Goal: Check status: Check status

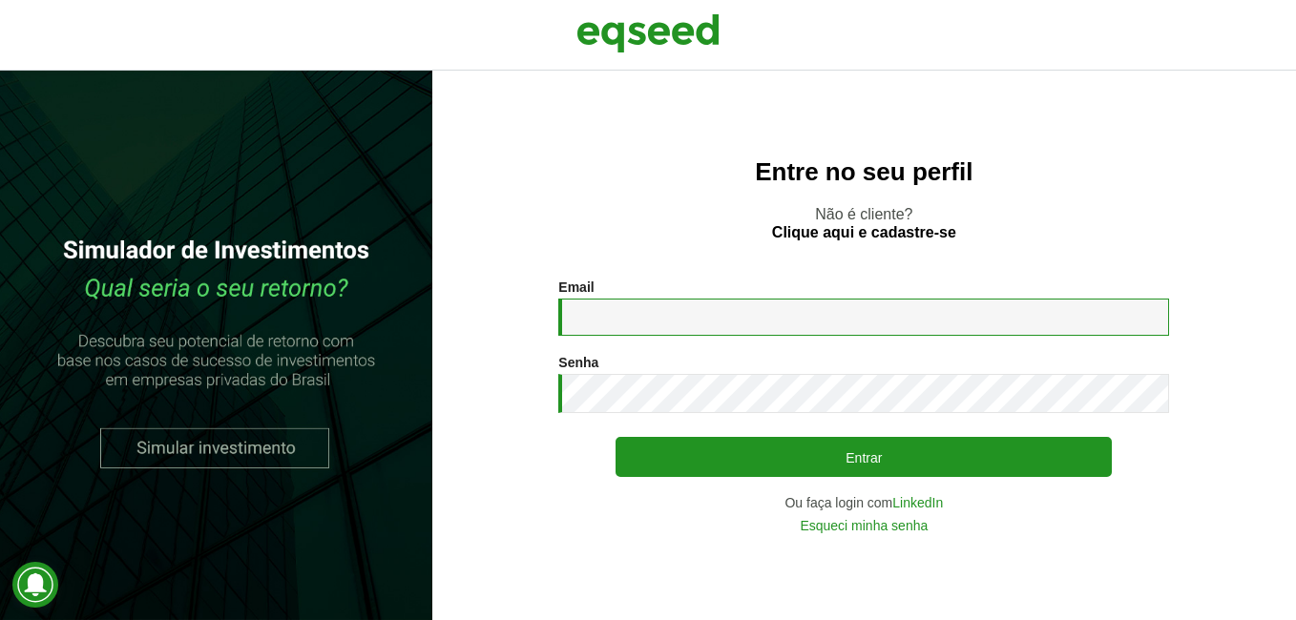
click at [883, 326] on input "Email *" at bounding box center [863, 317] width 611 height 37
type input "**********"
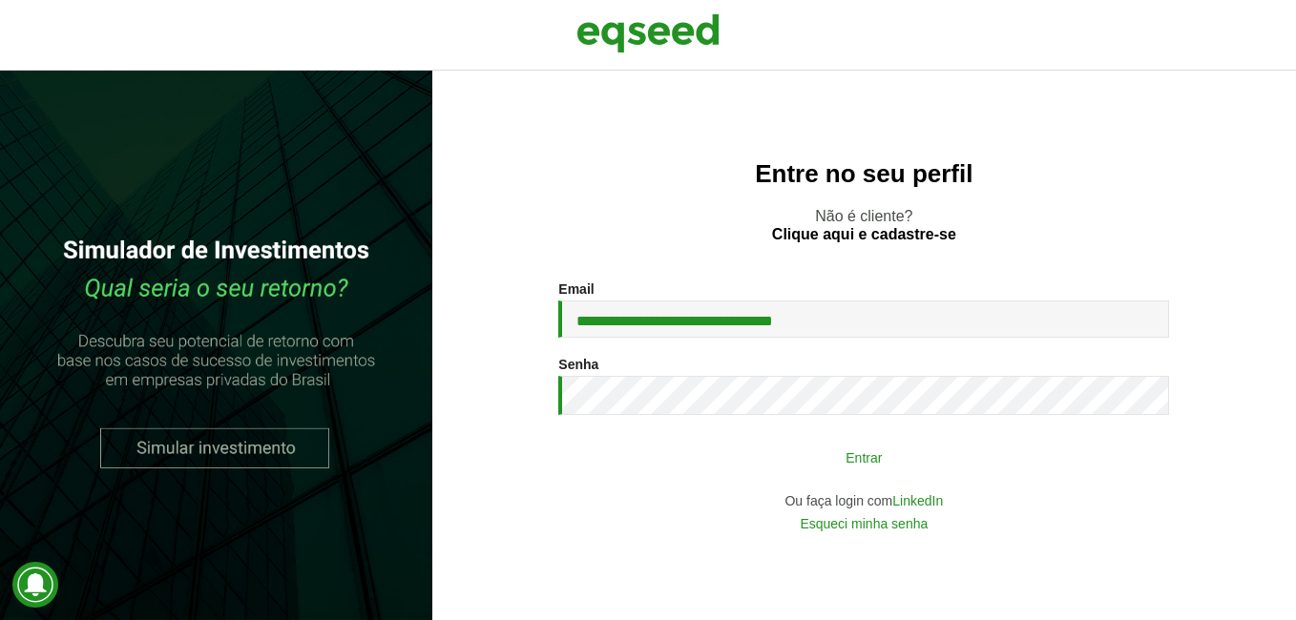
click at [873, 459] on button "Entrar" at bounding box center [864, 457] width 496 height 36
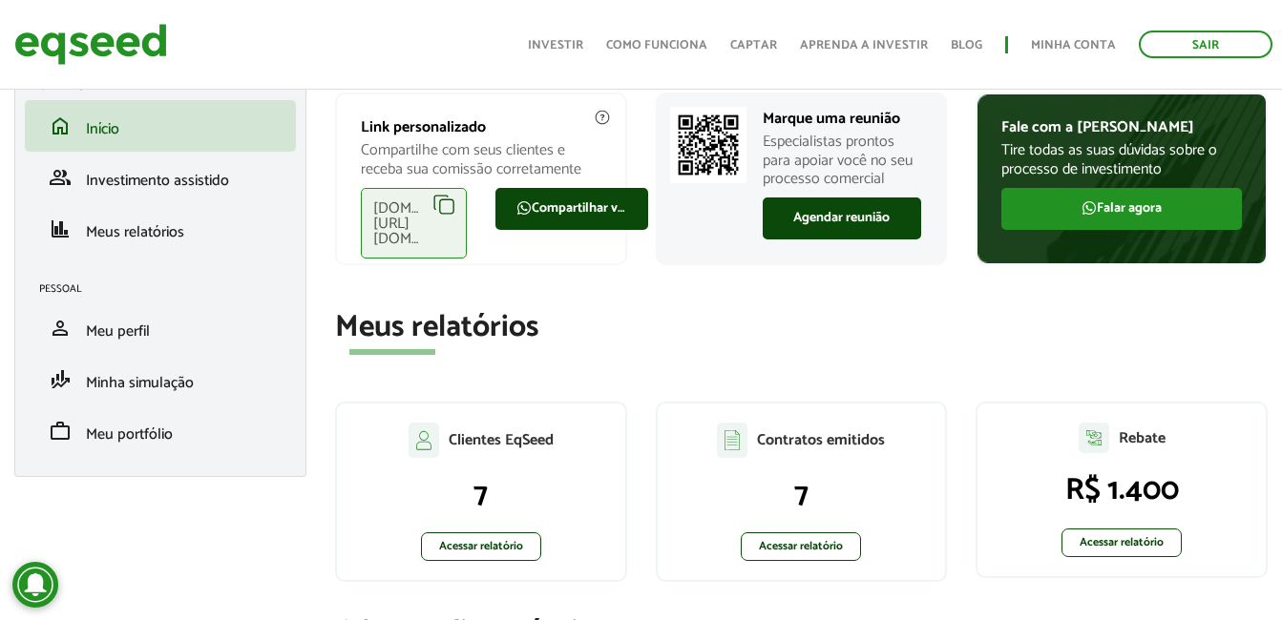
scroll to position [191, 0]
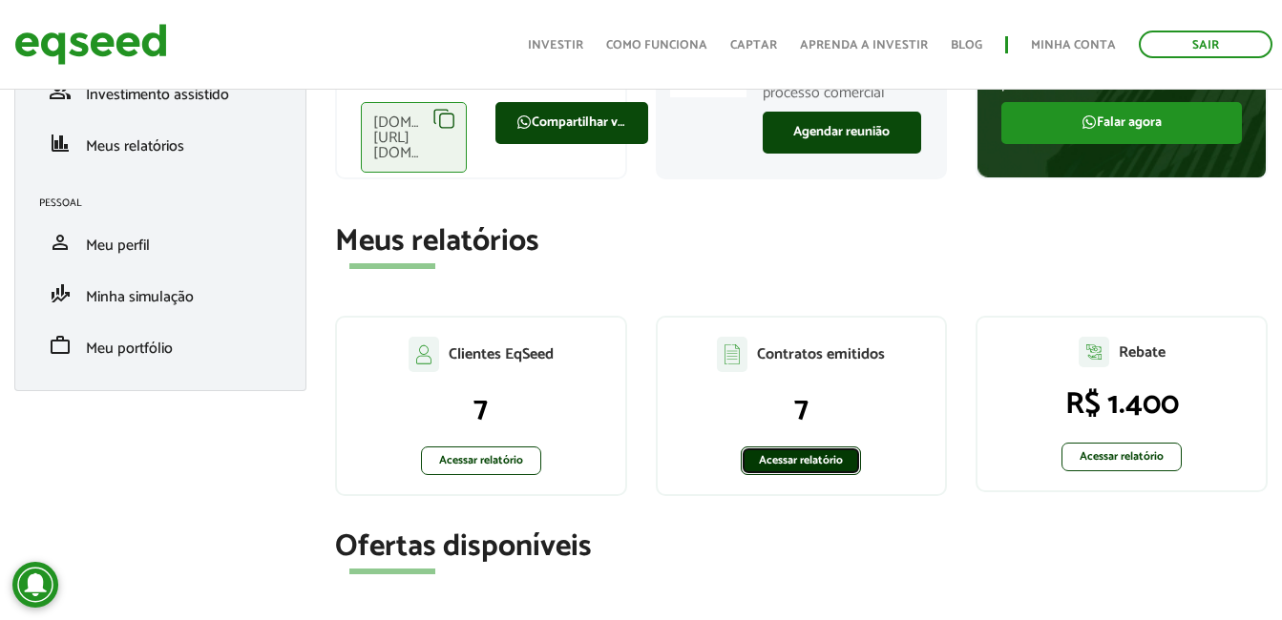
click at [830, 466] on link "Acessar relatório" at bounding box center [801, 461] width 120 height 29
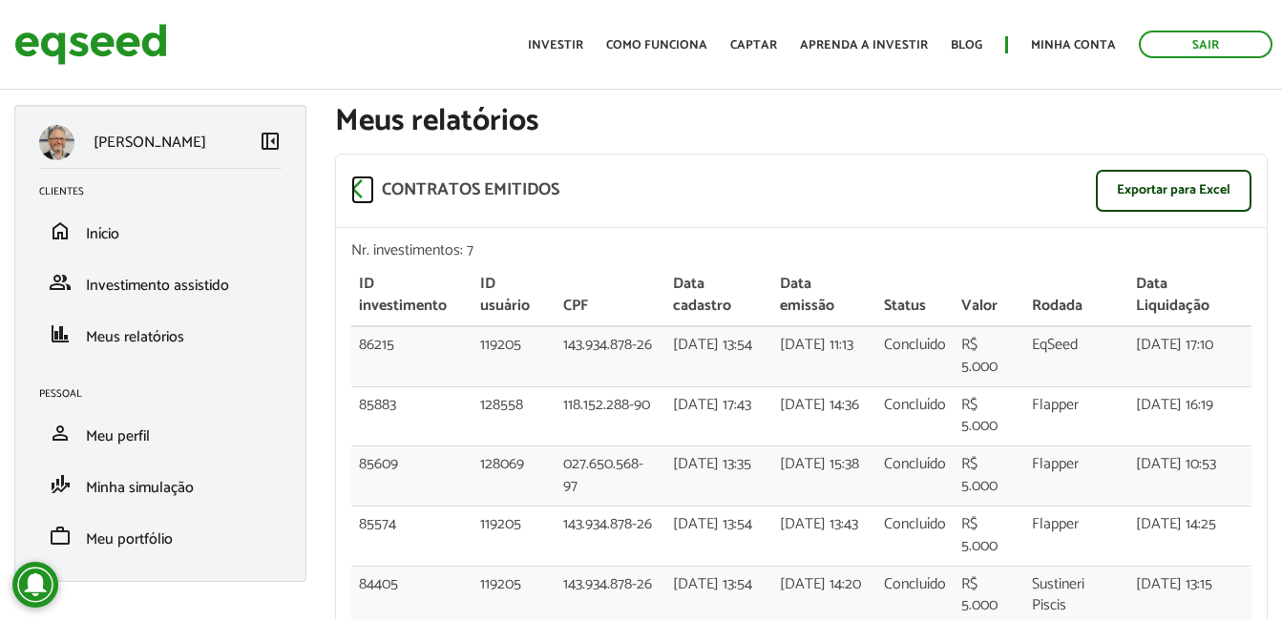
click at [358, 191] on span "arrow_back_ios" at bounding box center [362, 189] width 23 height 23
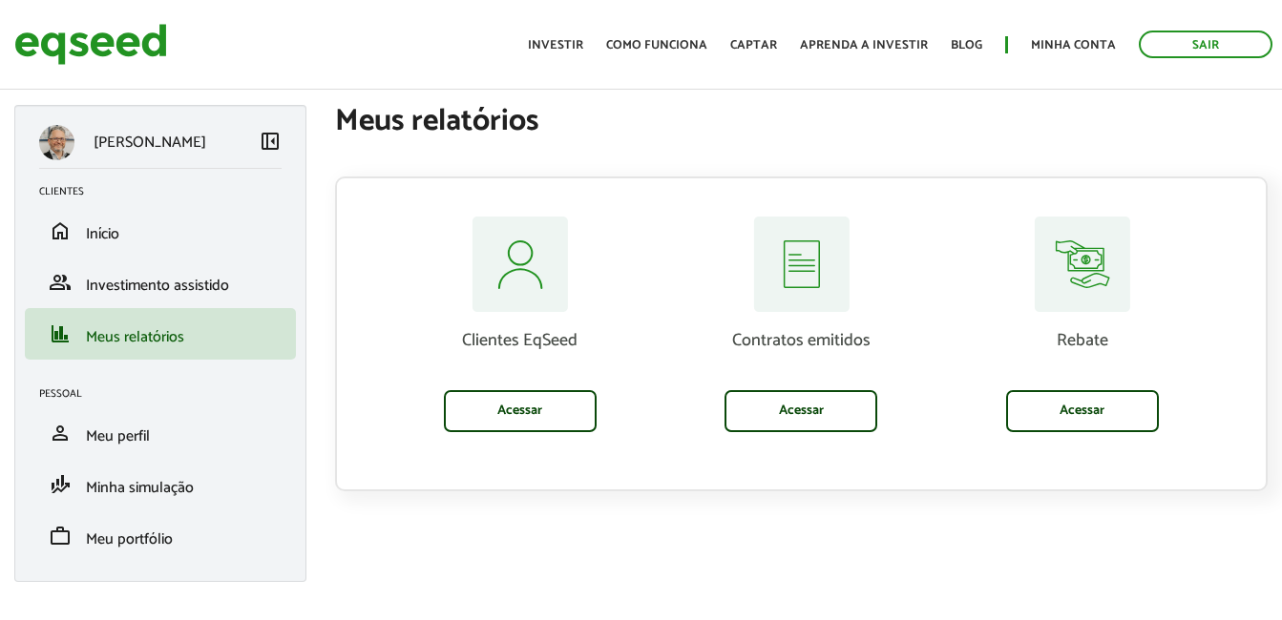
click at [526, 408] on link "Acessar" at bounding box center [520, 411] width 153 height 42
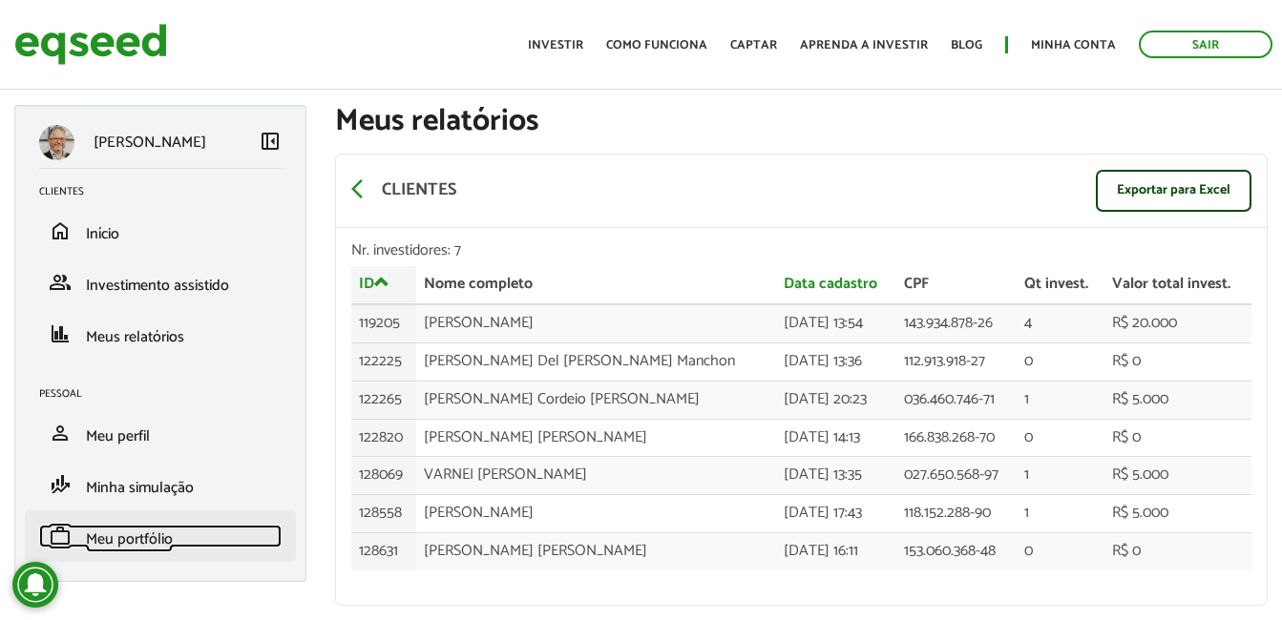
click at [133, 530] on span "Meu portfólio" at bounding box center [129, 540] width 87 height 26
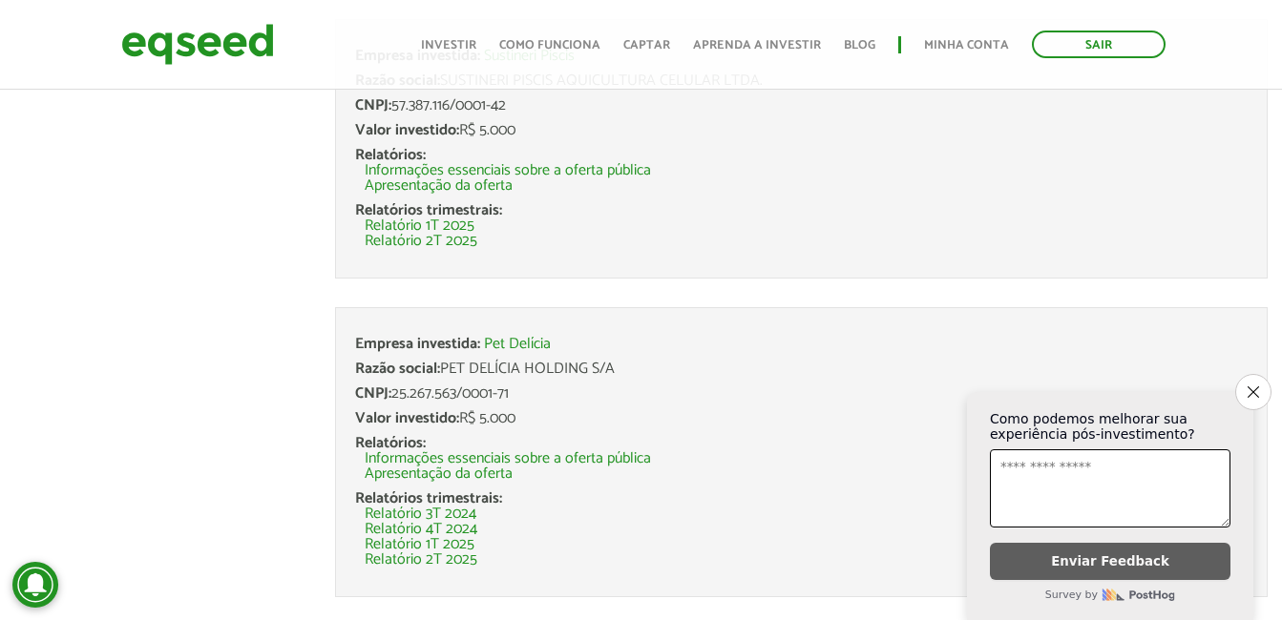
scroll to position [1145, 0]
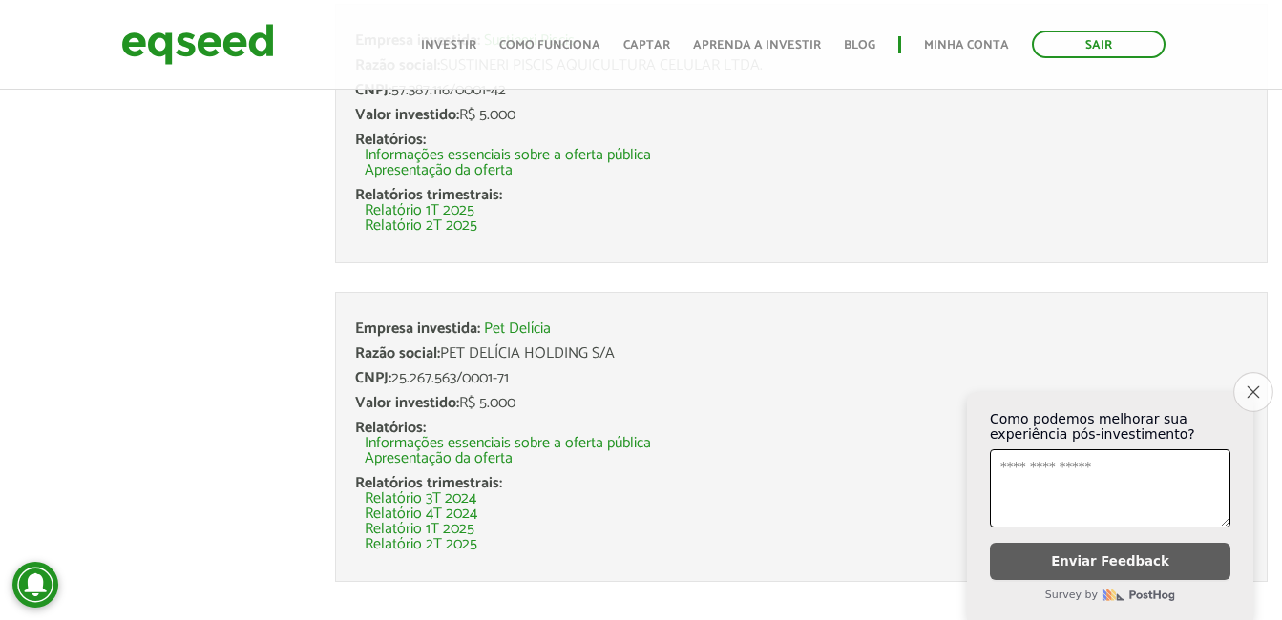
click at [1247, 386] on icon "Close survey" at bounding box center [1252, 392] width 12 height 12
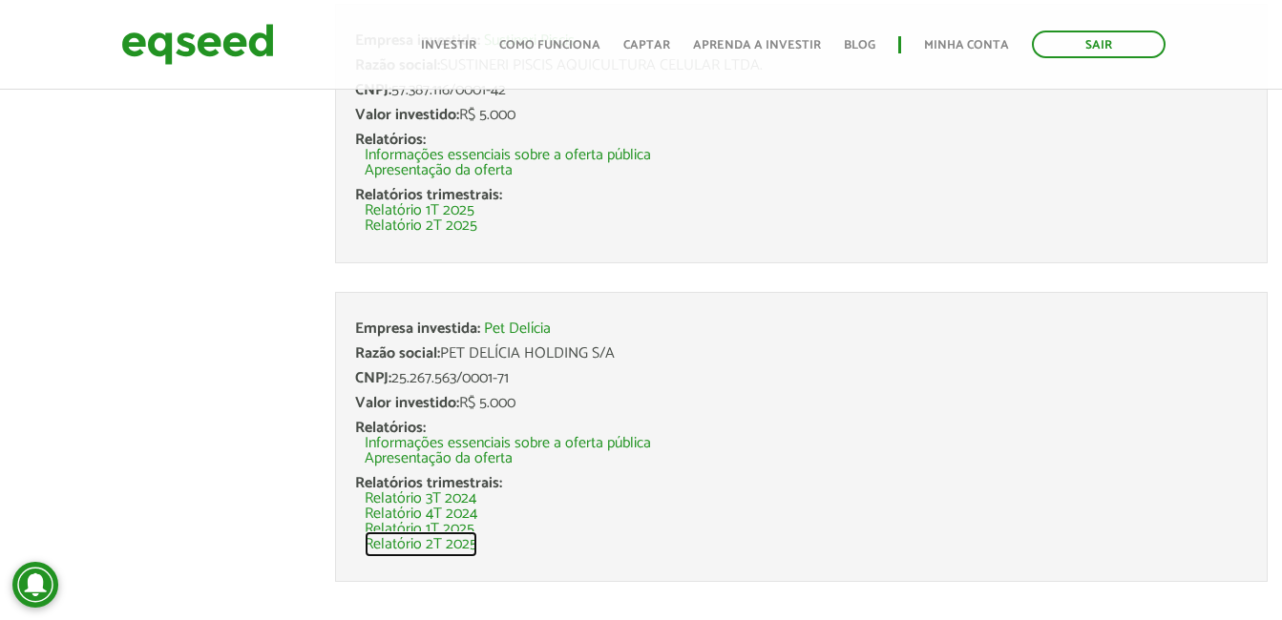
click at [439, 544] on link "Relatório 2T 2025" at bounding box center [421, 544] width 113 height 15
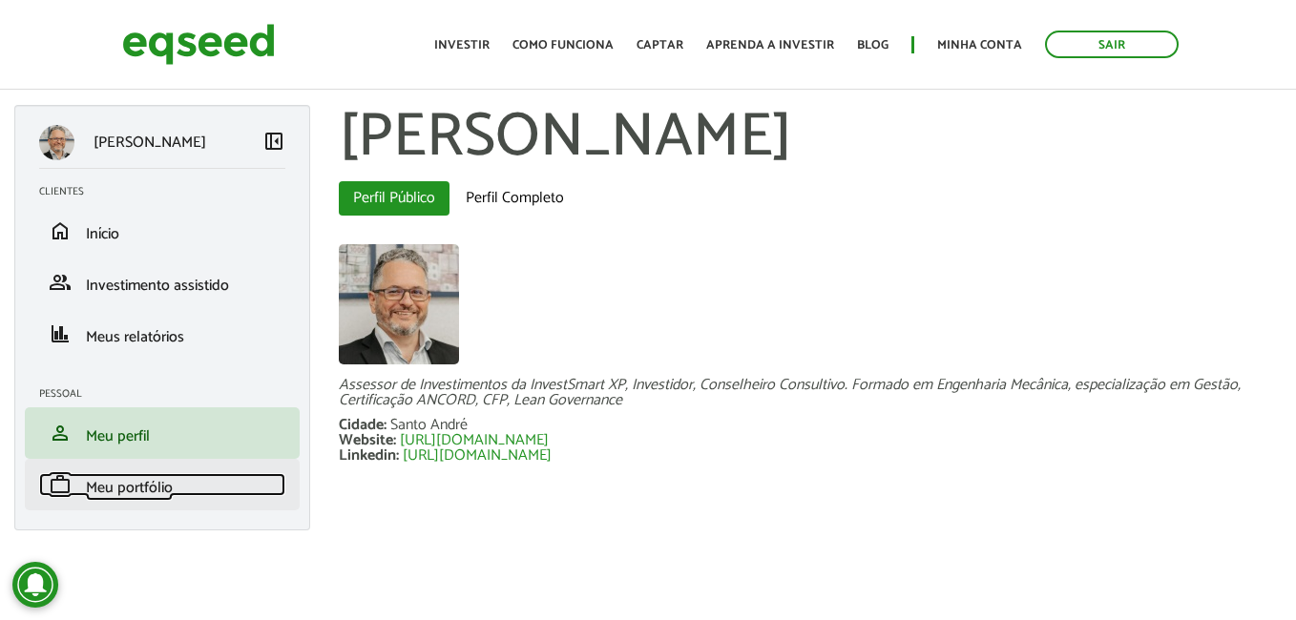
click at [144, 485] on span "Meu portfólio" at bounding box center [129, 488] width 87 height 26
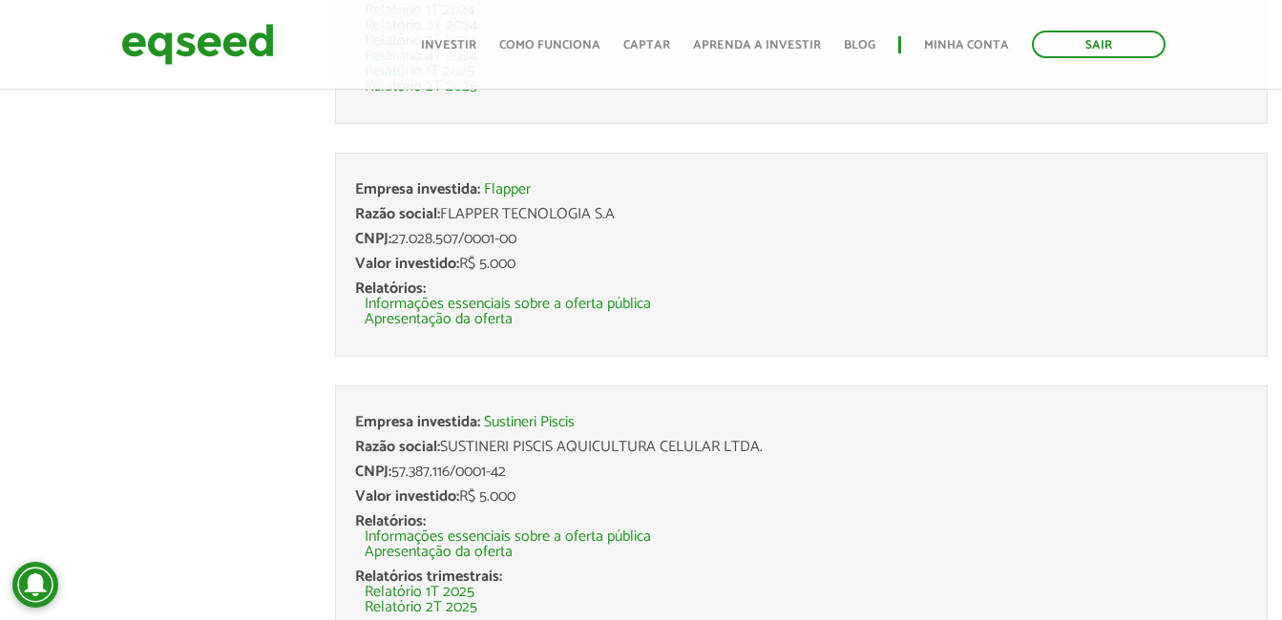
scroll to position [1145, 0]
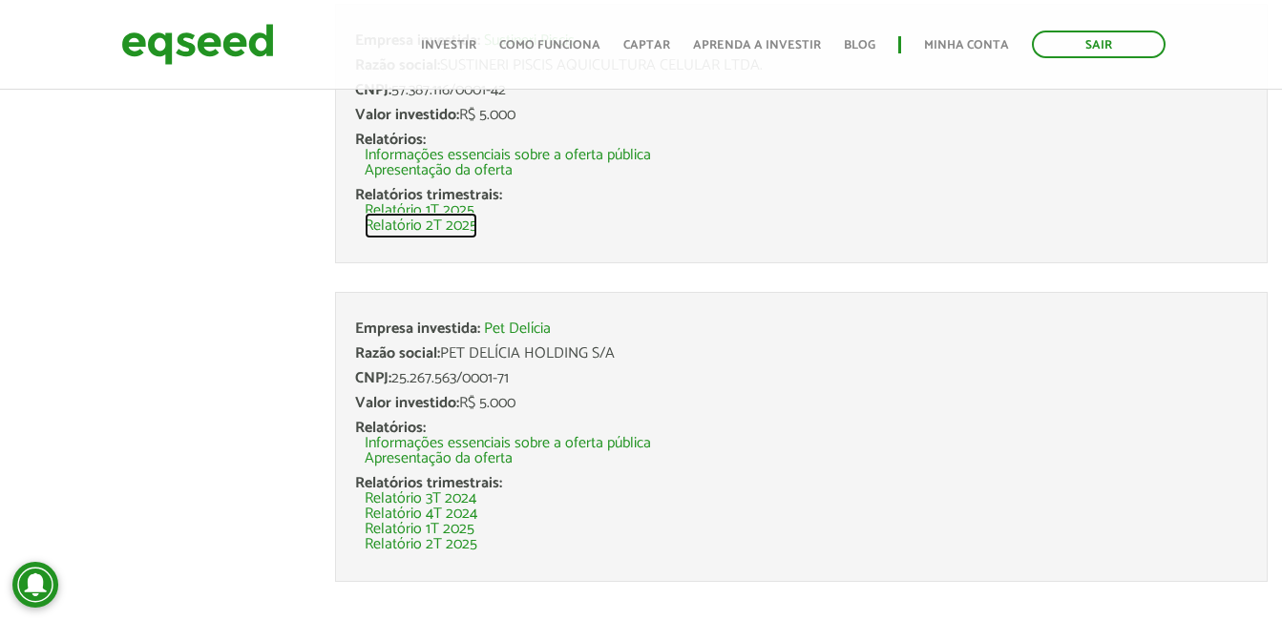
click at [435, 228] on link "Relatório 2T 2025" at bounding box center [421, 226] width 113 height 15
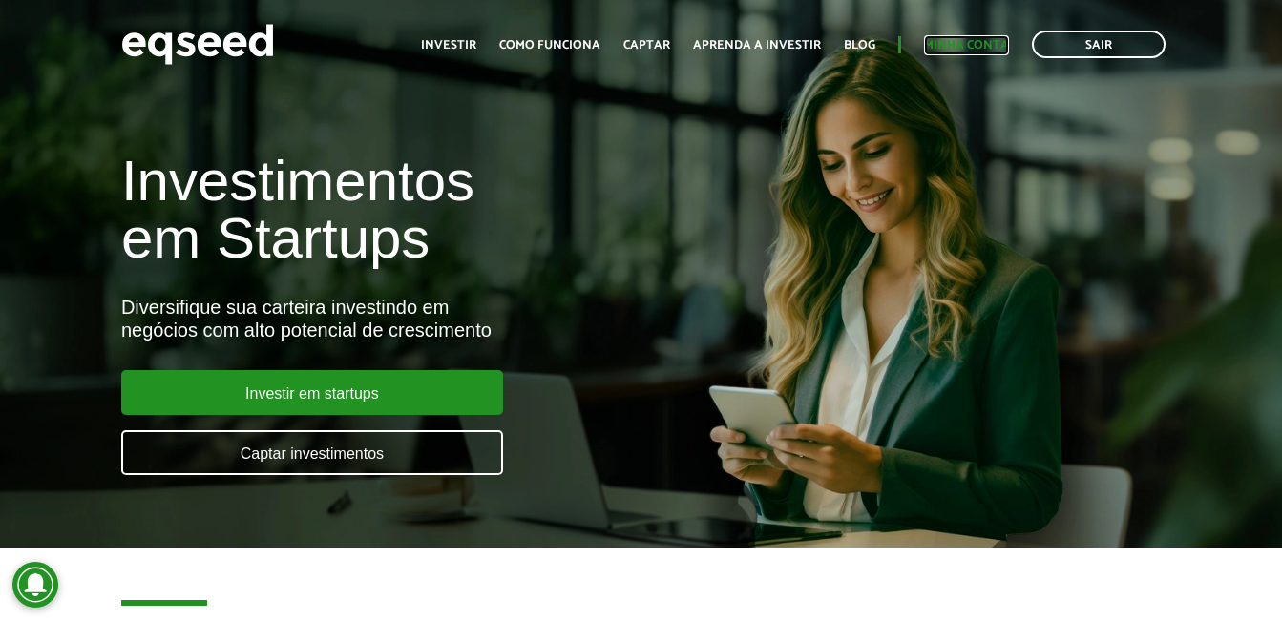
click at [979, 51] on link "Minha conta" at bounding box center [966, 45] width 85 height 12
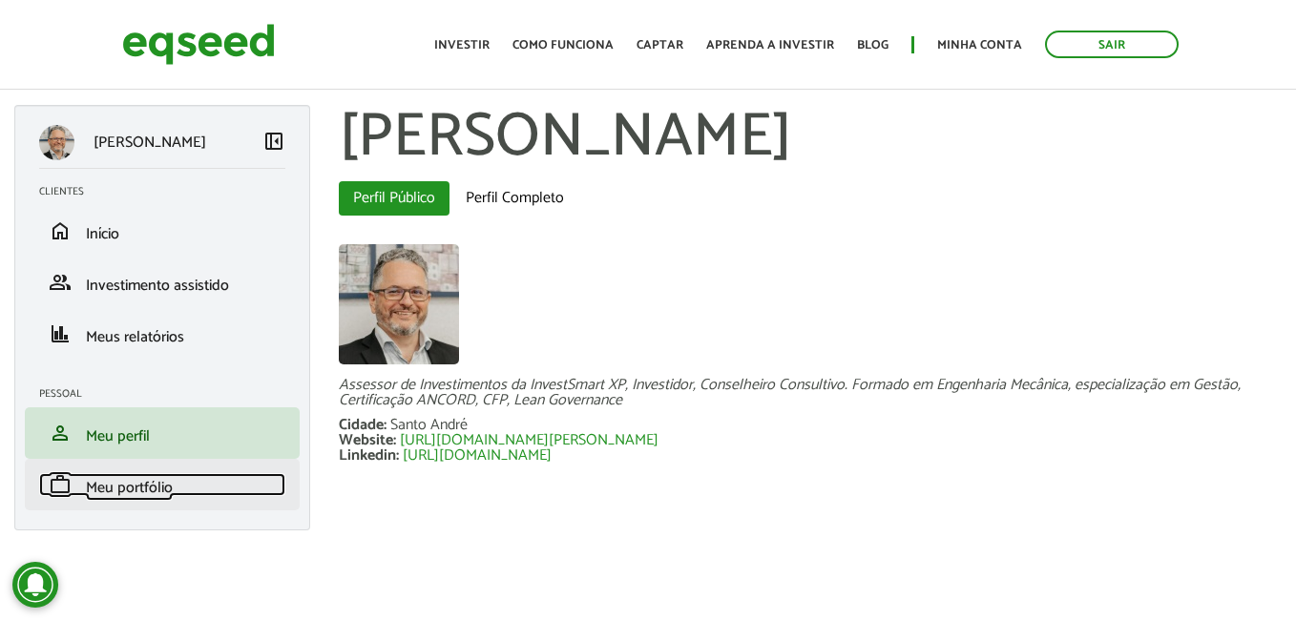
click at [115, 491] on span "Meu portfólio" at bounding box center [129, 488] width 87 height 26
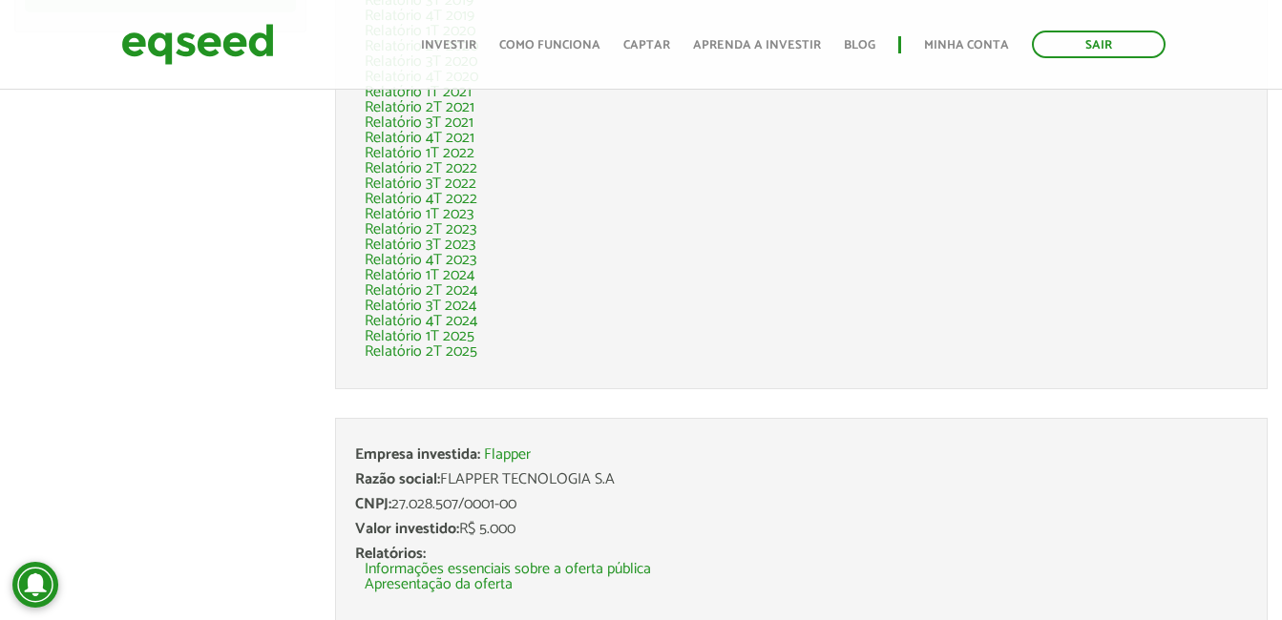
scroll to position [477, 0]
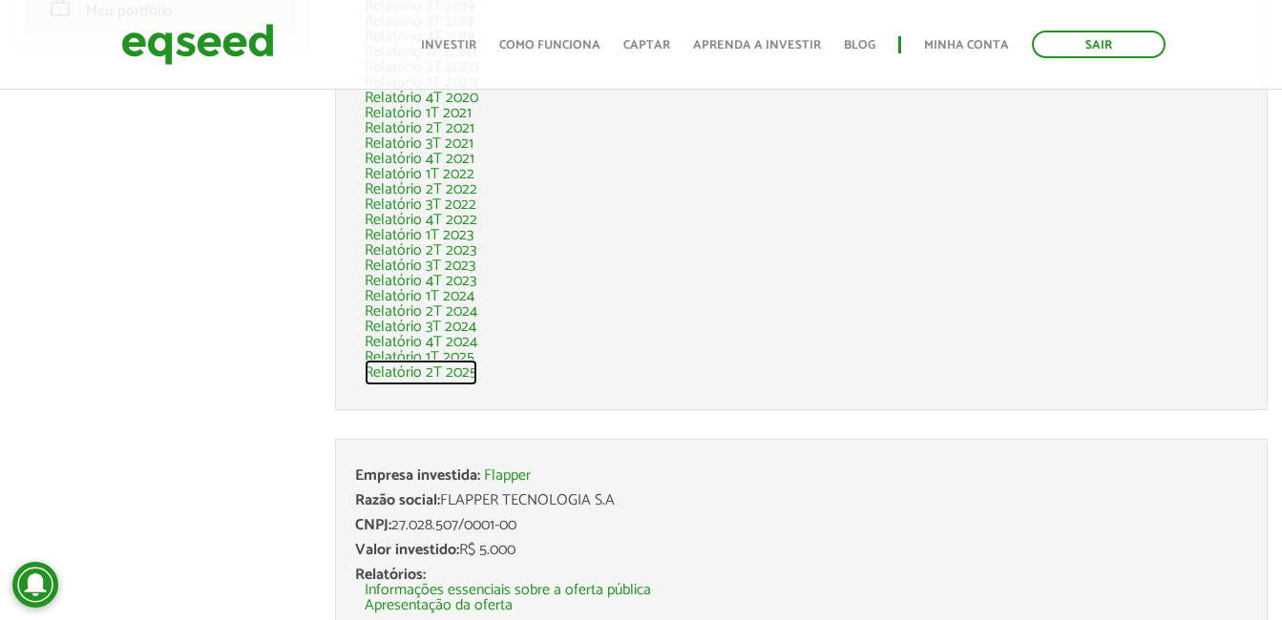
click at [459, 375] on link "Relatório 2T 2025" at bounding box center [421, 373] width 113 height 15
